Goal: Contribute content: Add original content to the website for others to see

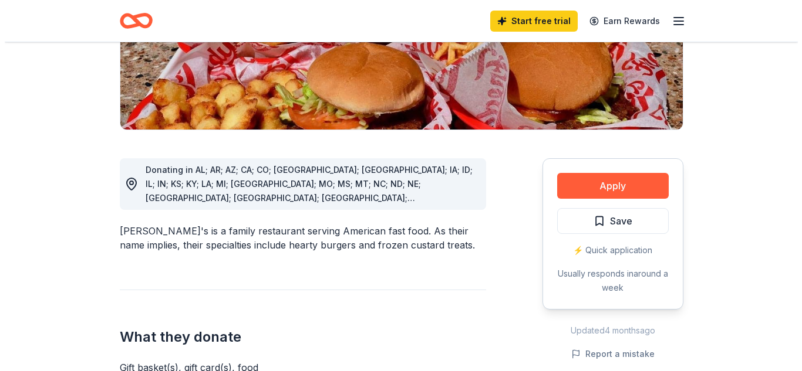
scroll to position [235, 0]
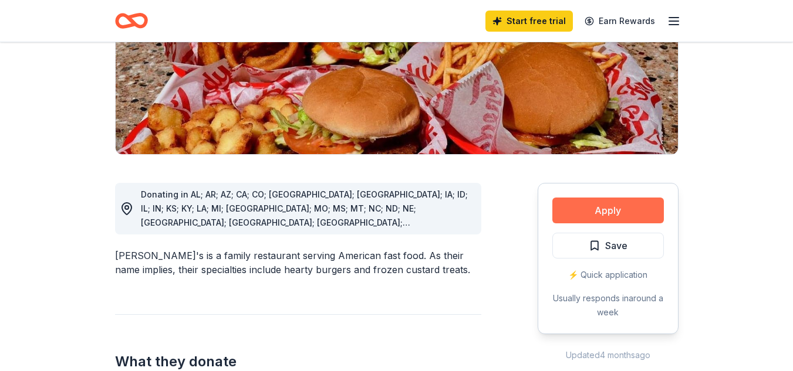
click at [637, 198] on button "Apply" at bounding box center [607, 211] width 111 height 26
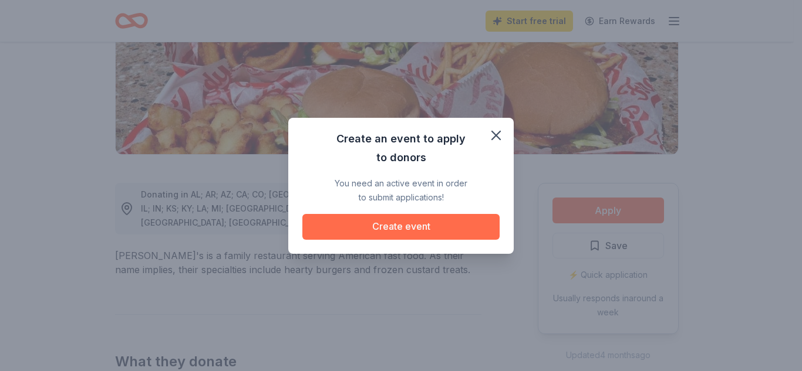
click at [380, 229] on button "Create event" at bounding box center [400, 227] width 197 height 26
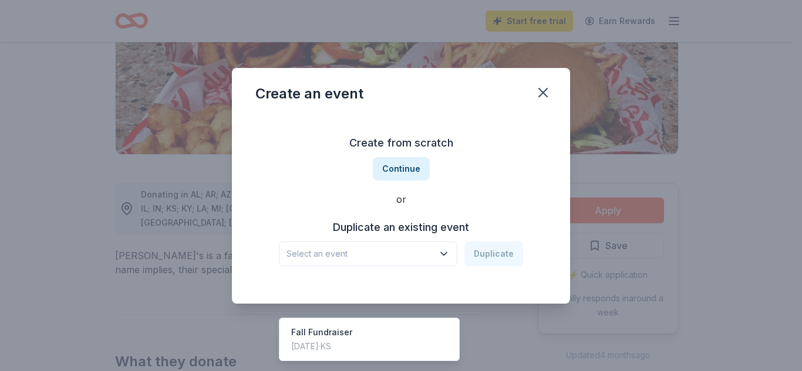
click at [372, 250] on span "Select an event" at bounding box center [359, 254] width 147 height 14
click at [468, 199] on div "Create from scratch Continue or Duplicate an existing event Select an event Dup…" at bounding box center [400, 200] width 291 height 170
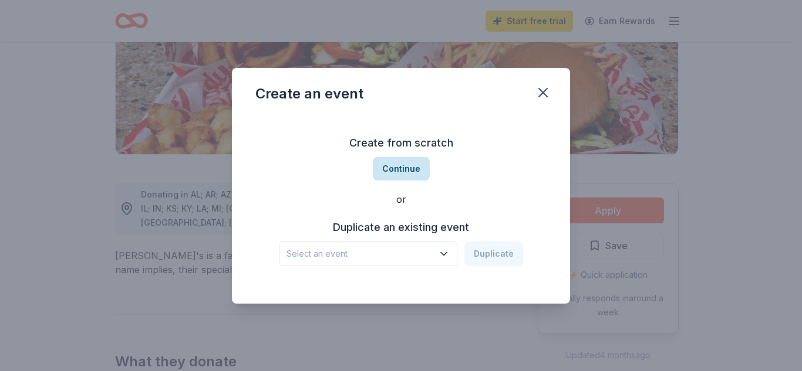
click at [416, 173] on button "Continue" at bounding box center [401, 168] width 57 height 23
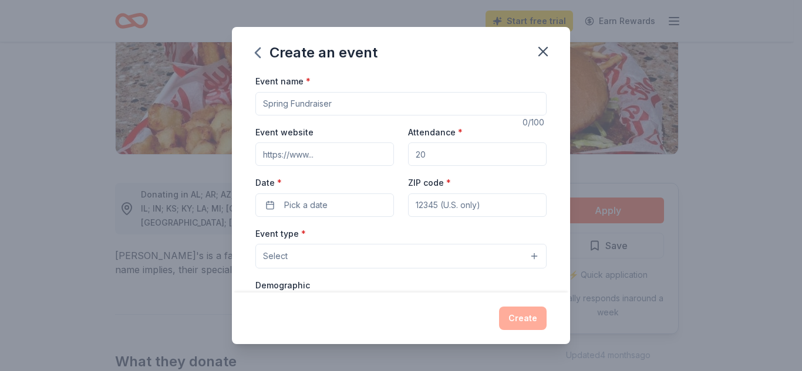
drag, startPoint x: 363, startPoint y: 103, endPoint x: 131, endPoint y: 82, distance: 232.7
click at [134, 82] on div "Create an event Event name * 0 /100 Event website Attendance * Date * Pick a da…" at bounding box center [401, 185] width 802 height 371
type input "Fall Fundraiser"
click at [102, 99] on div "Create an event Event name * Fall Fundraiser 15 /100 Event website Attendance *…" at bounding box center [401, 185] width 802 height 371
paste input "[URL][DOMAIN_NAME]"
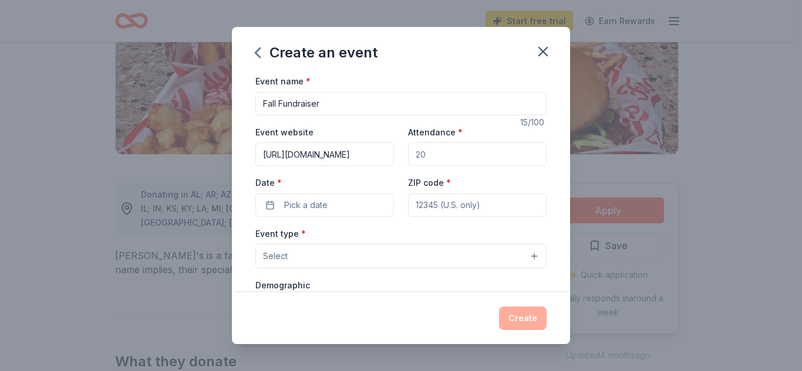
scroll to position [0, 54]
type input "[URL][DOMAIN_NAME]"
click at [442, 154] on input "Attendance *" at bounding box center [477, 154] width 138 height 23
click at [458, 158] on input "Attendance *" at bounding box center [477, 154] width 138 height 23
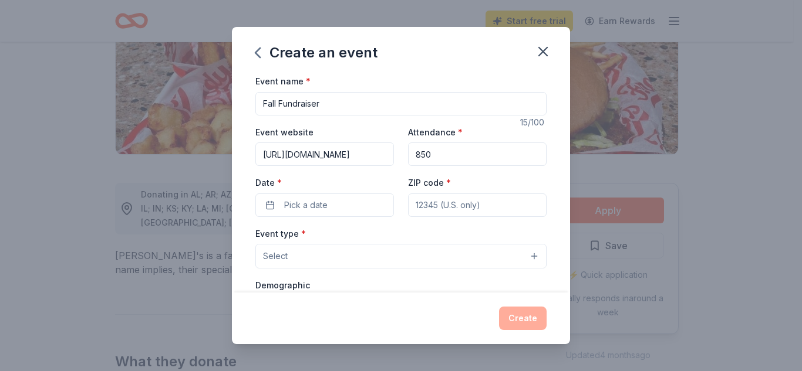
type input "850"
click at [368, 223] on div "Event name * Fall Fundraiser 15 /100 Event website [URL][DOMAIN_NAME] Attendanc…" at bounding box center [400, 345] width 291 height 542
click at [368, 215] on button "Pick a date" at bounding box center [324, 205] width 138 height 23
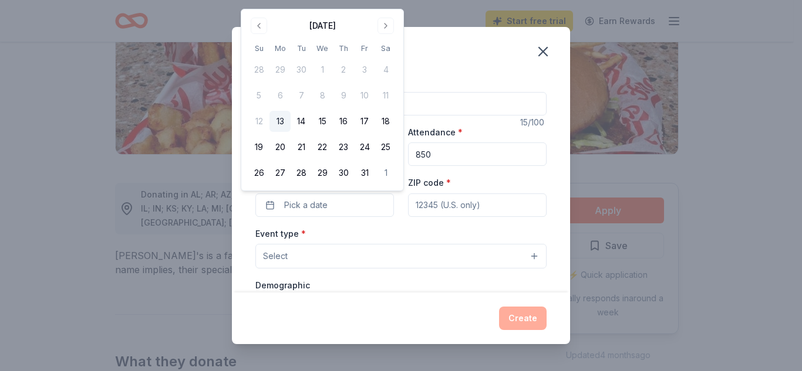
click at [281, 117] on button "13" at bounding box center [279, 121] width 21 height 21
click at [488, 213] on input "ZIP code *" at bounding box center [477, 205] width 138 height 23
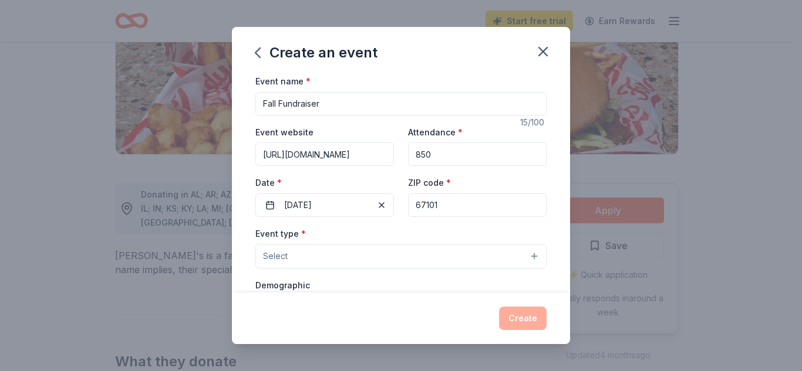
type input "67101"
click at [407, 252] on button "Select" at bounding box center [400, 256] width 291 height 25
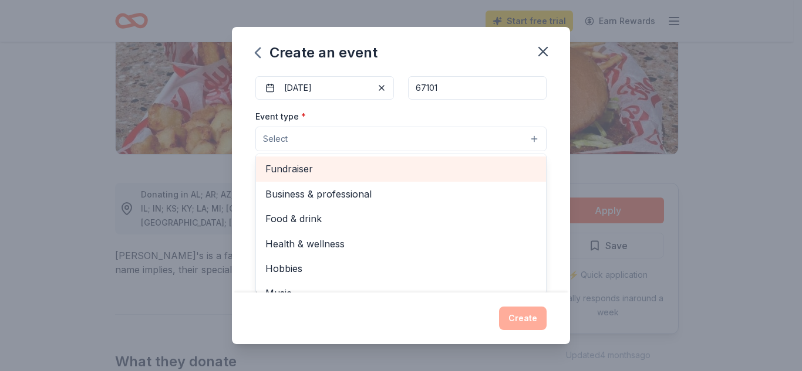
click at [386, 168] on span "Fundraiser" at bounding box center [400, 168] width 271 height 15
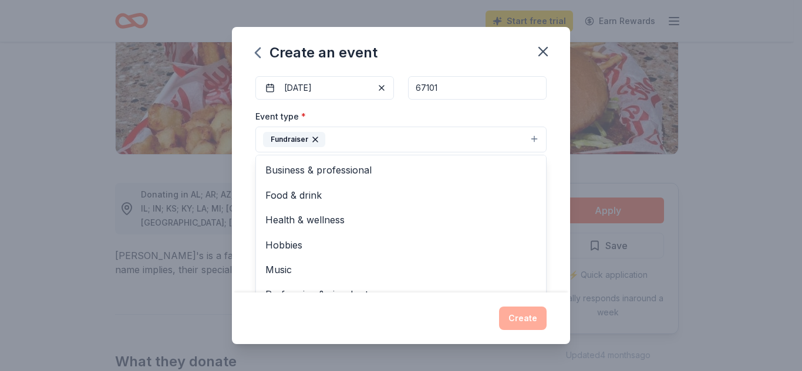
click at [549, 221] on div "Event name * Fall Fundraiser 15 /100 Event website [URL][DOMAIN_NAME] Attendanc…" at bounding box center [401, 183] width 338 height 219
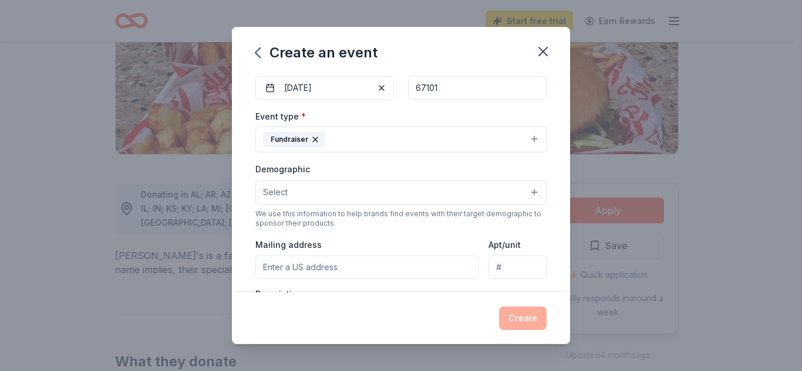
click at [427, 195] on button "Select" at bounding box center [400, 192] width 291 height 25
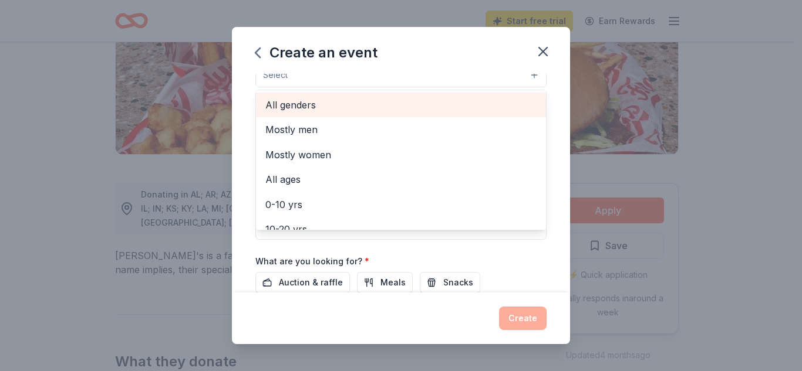
click at [307, 97] on span "All genders" at bounding box center [400, 104] width 271 height 15
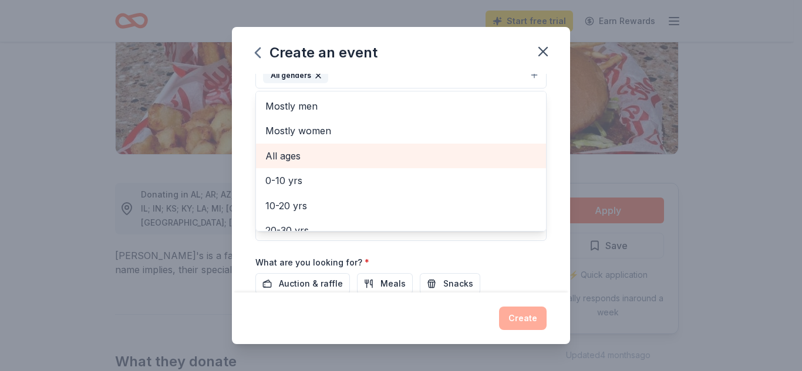
click at [279, 160] on span "All ages" at bounding box center [400, 155] width 271 height 15
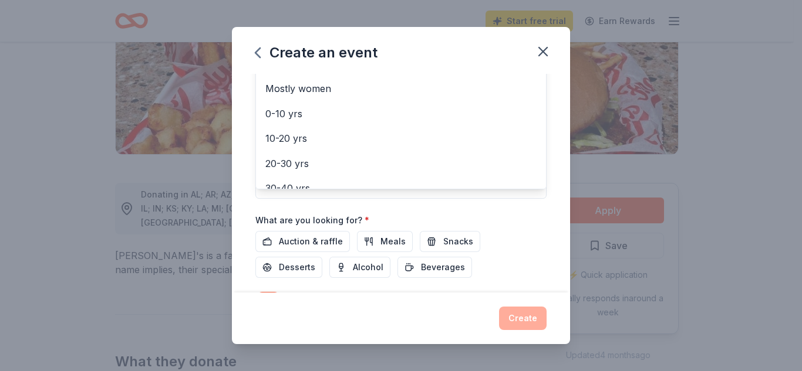
scroll to position [344, 0]
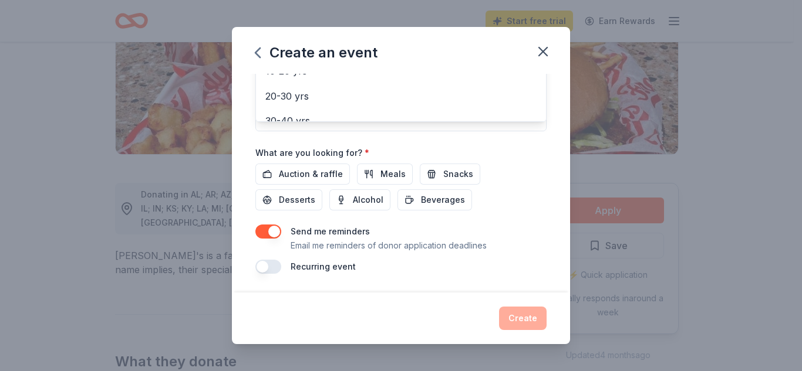
click at [389, 169] on div "Event name * Fall Fundraiser 15 /100 Event website [URL][DOMAIN_NAME] Attendanc…" at bounding box center [400, 1] width 291 height 545
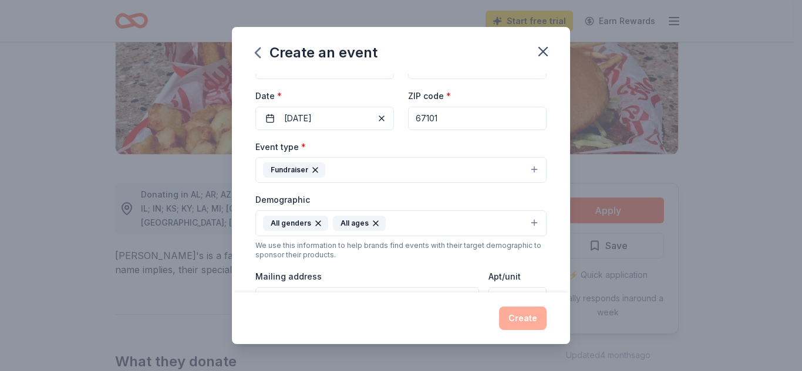
scroll to position [127, 0]
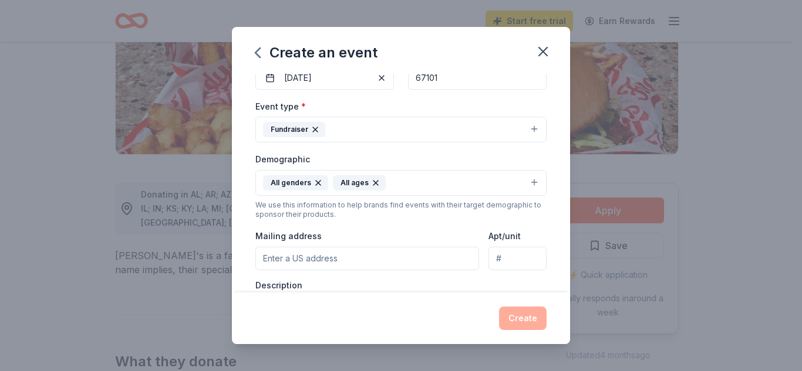
click at [410, 256] on input "Mailing address" at bounding box center [367, 258] width 224 height 23
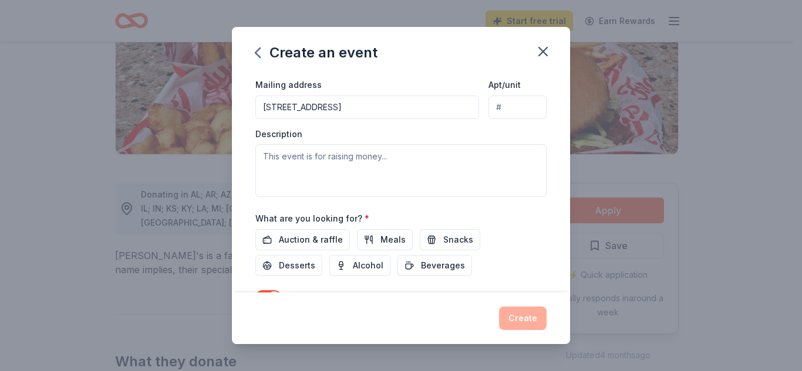
scroll to position [303, 0]
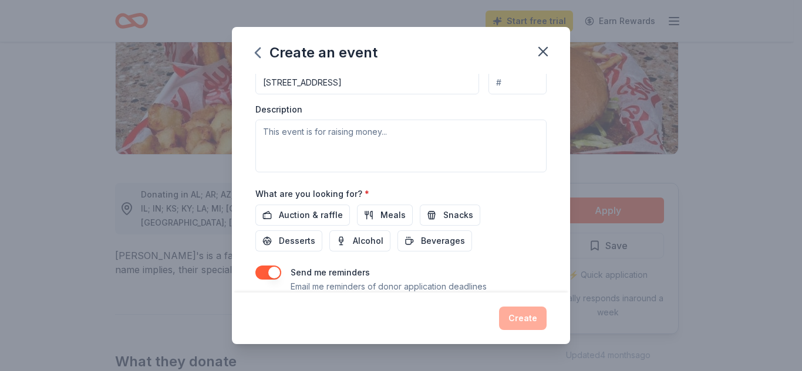
click at [352, 85] on input "[STREET_ADDRESS]" at bounding box center [367, 82] width 224 height 23
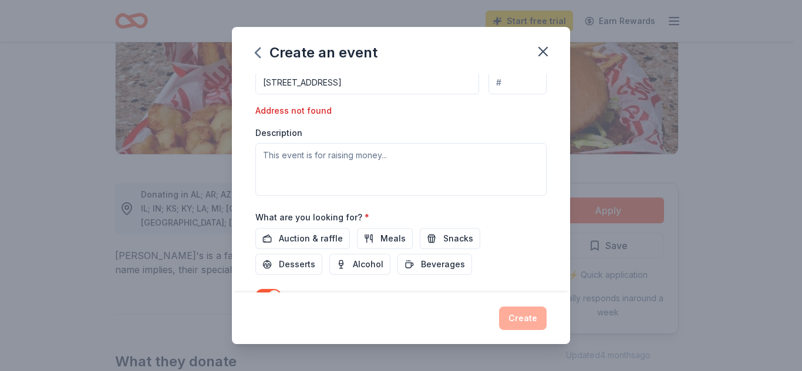
type input "[STREET_ADDRESS]"
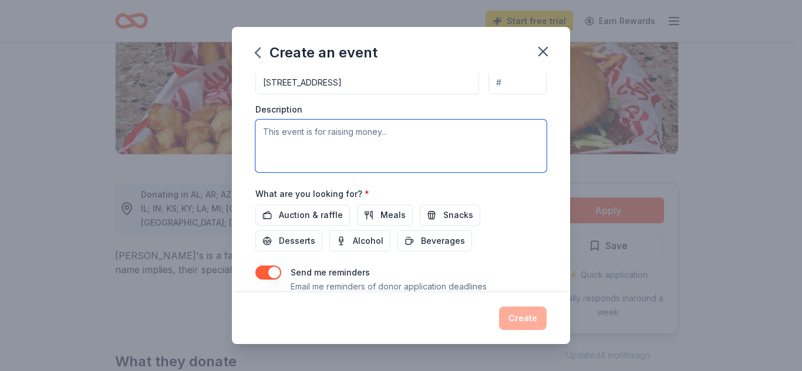
click at [410, 163] on textarea at bounding box center [400, 146] width 291 height 53
